Goal: Transaction & Acquisition: Obtain resource

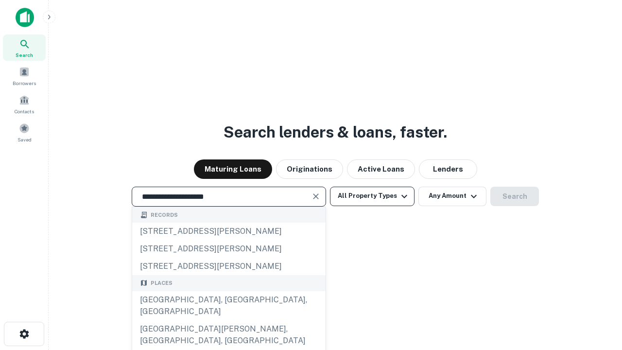
click at [228, 320] on div "[GEOGRAPHIC_DATA], [GEOGRAPHIC_DATA], [GEOGRAPHIC_DATA]" at bounding box center [228, 305] width 193 height 29
click at [372, 196] on button "All Property Types" at bounding box center [372, 195] width 84 height 19
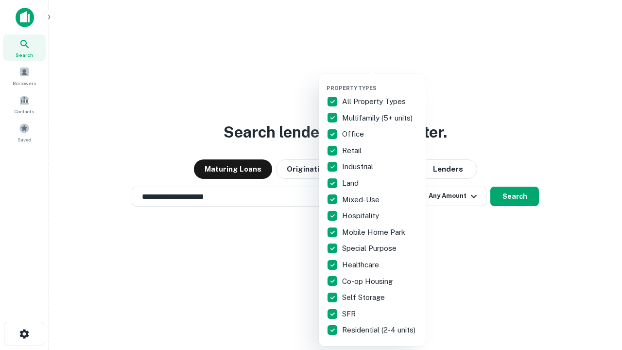
type input "**********"
click at [380, 82] on button "button" at bounding box center [379, 82] width 107 height 0
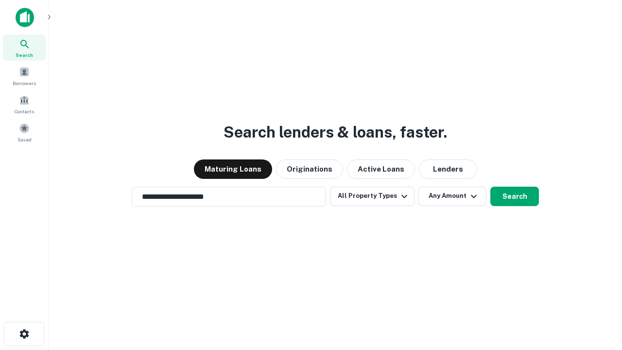
scroll to position [15, 0]
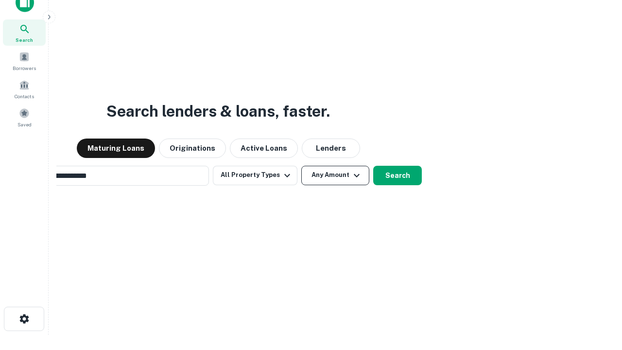
click at [301, 166] on button "Any Amount" at bounding box center [335, 175] width 68 height 19
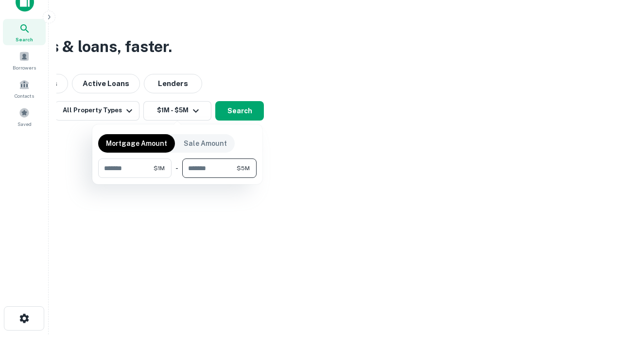
type input "*******"
click at [177, 178] on button "button" at bounding box center [177, 178] width 158 height 0
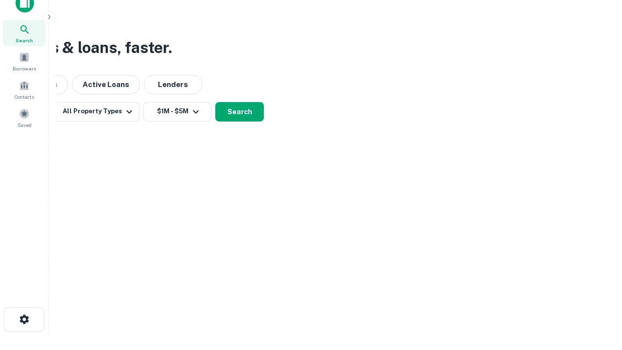
scroll to position [6, 179]
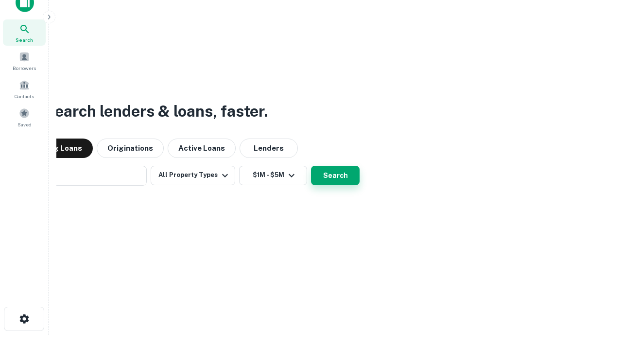
click at [311, 166] on button "Search" at bounding box center [335, 175] width 49 height 19
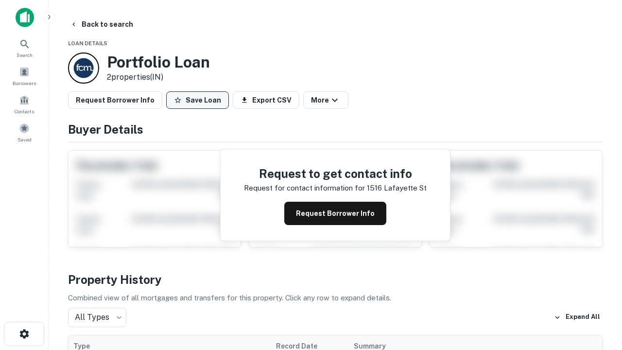
click at [197, 100] on button "Save Loan" at bounding box center [197, 99] width 63 height 17
click at [200, 100] on button "Loan Saved" at bounding box center [199, 99] width 67 height 17
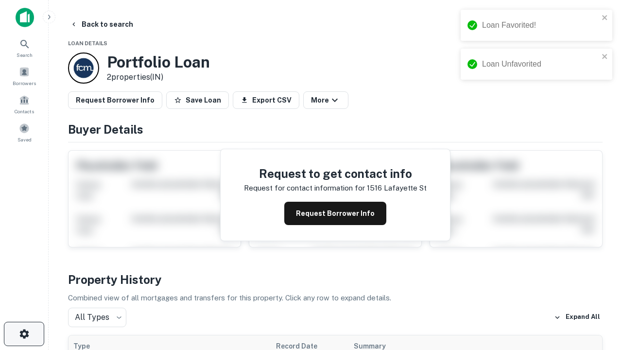
click at [24, 334] on icon "button" at bounding box center [24, 334] width 12 height 12
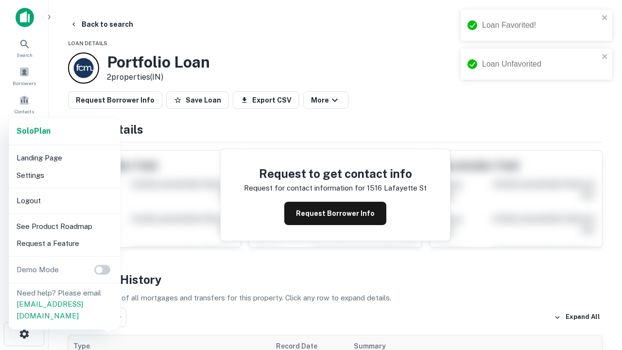
click at [64, 200] on li "Logout" at bounding box center [65, 200] width 104 height 17
